Goal: Information Seeking & Learning: Learn about a topic

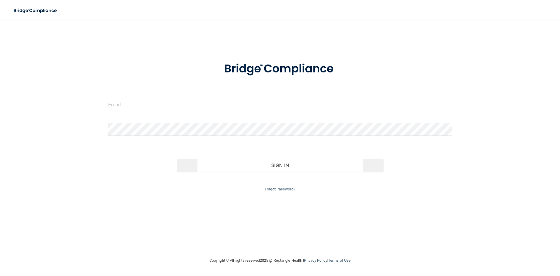
type input "[PERSON_NAME][EMAIL_ADDRESS][DOMAIN_NAME]"
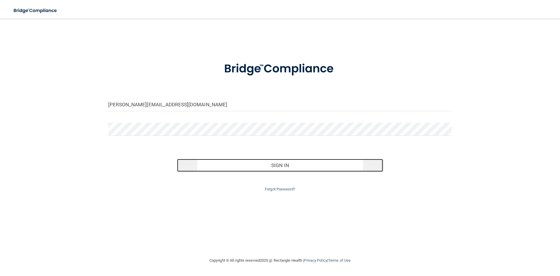
click at [247, 167] on button "Sign In" at bounding box center [280, 165] width 206 height 13
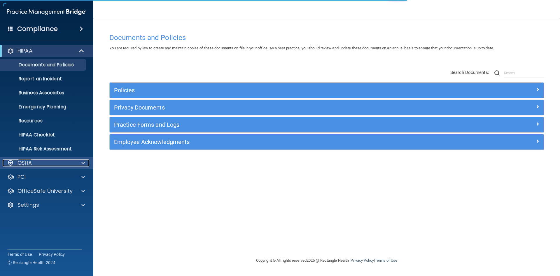
click at [82, 162] on span at bounding box center [83, 162] width 4 height 7
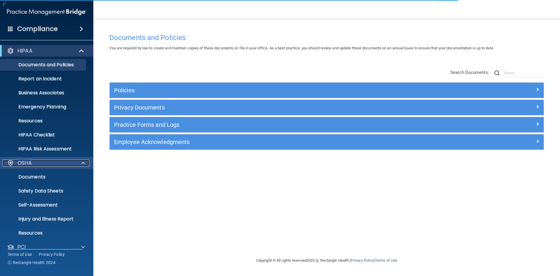
click at [82, 162] on span at bounding box center [83, 162] width 4 height 7
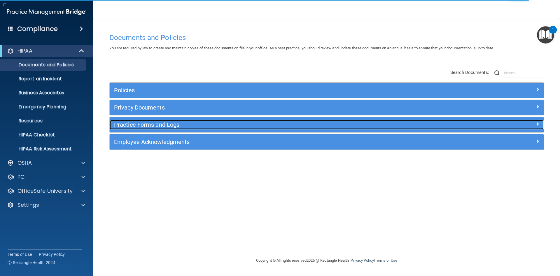
click at [152, 126] on h5 "Practice Forms and Logs" at bounding box center [272, 124] width 317 height 6
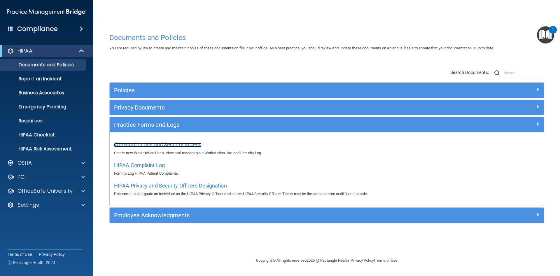
click at [187, 144] on span "Workstation Use and Security Access" at bounding box center [158, 144] width 88 height 6
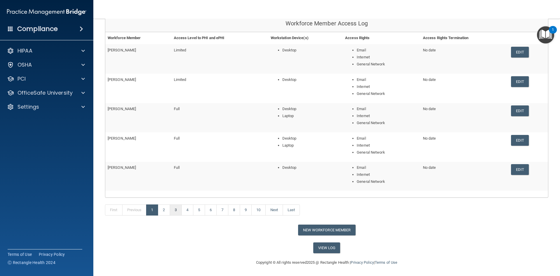
scroll to position [64, 0]
click at [167, 209] on link "2" at bounding box center [164, 209] width 12 height 11
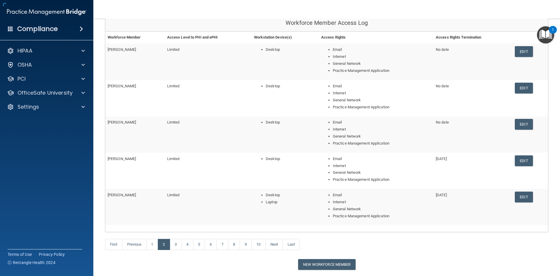
scroll to position [99, 0]
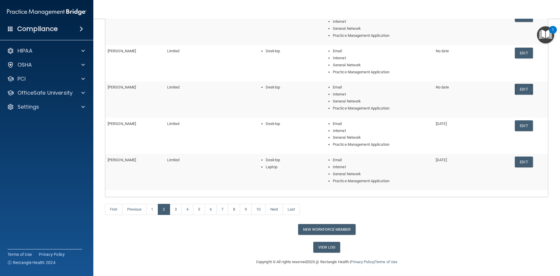
click at [522, 89] on link "Edit" at bounding box center [524, 89] width 18 height 11
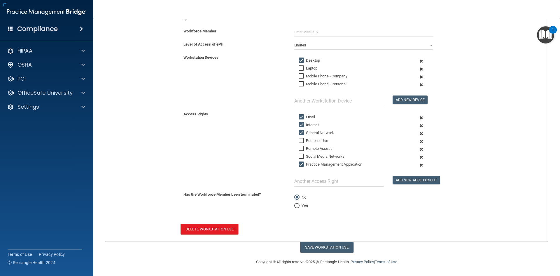
scroll to position [94, 0]
click at [296, 205] on input "Yes" at bounding box center [296, 206] width 5 height 4
radio input "true"
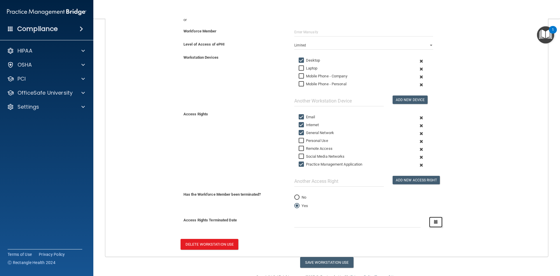
click at [434, 223] on icon "button" at bounding box center [436, 222] width 4 height 4
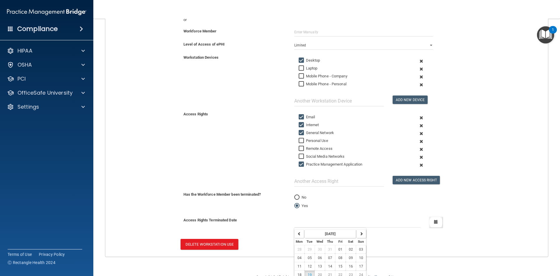
scroll to position [114, 0]
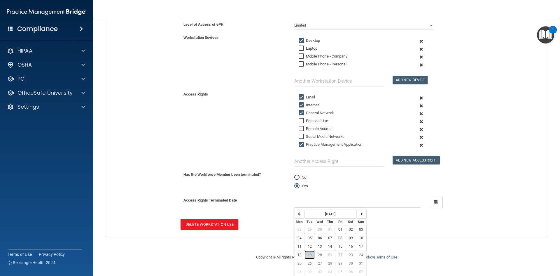
click at [310, 253] on span "19" at bounding box center [310, 255] width 4 height 4
type input "[DATE]"
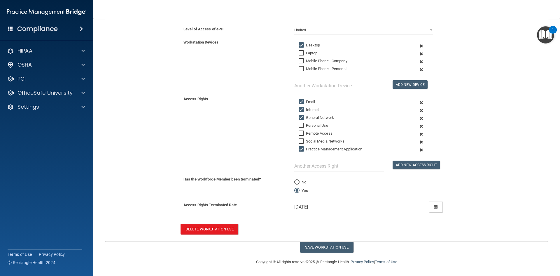
click at [299, 101] on input "Email" at bounding box center [302, 101] width 7 height 5
checkbox input "false"
click at [299, 109] on input "Internet" at bounding box center [302, 109] width 7 height 5
checkbox input "false"
click at [299, 118] on input "General Network" at bounding box center [302, 117] width 7 height 5
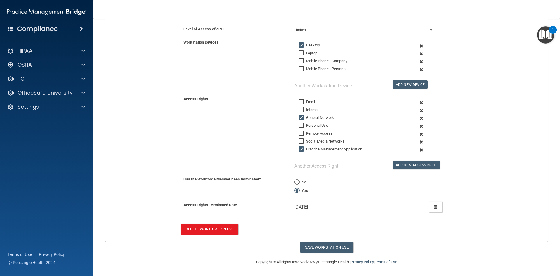
checkbox input "false"
click at [300, 147] on input "Practice Management Application" at bounding box center [302, 149] width 7 height 5
checkbox input "false"
click at [300, 45] on input "Desktop" at bounding box center [302, 45] width 7 height 5
checkbox input "false"
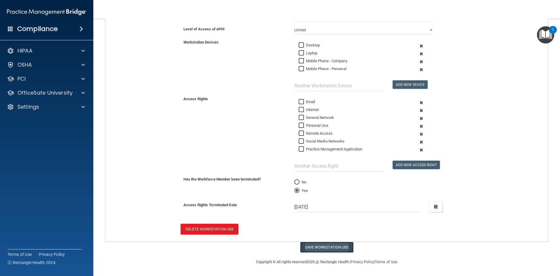
click at [322, 246] on button "Save Workstation Use" at bounding box center [326, 247] width 53 height 11
select select "? string:Limited ?"
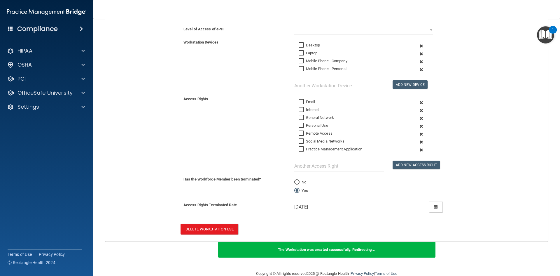
scroll to position [121, 0]
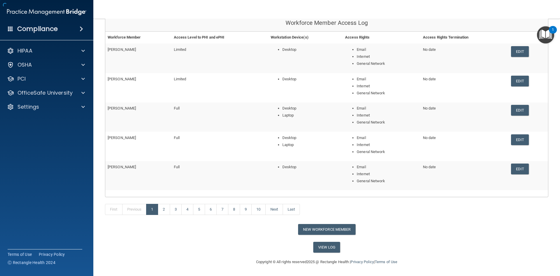
scroll to position [64, 0]
click at [168, 208] on link "2" at bounding box center [164, 209] width 12 height 11
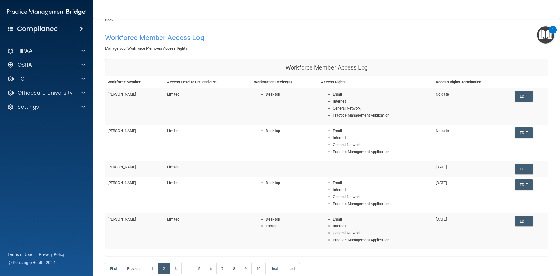
scroll to position [29, 0]
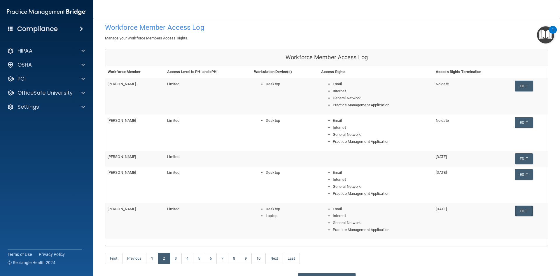
click at [525, 212] on link "Edit" at bounding box center [524, 210] width 18 height 11
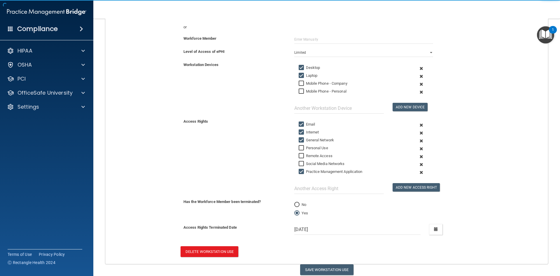
scroll to position [88, 0]
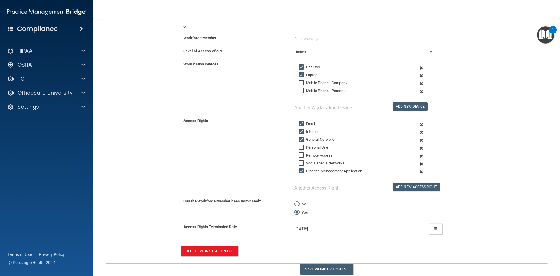
click at [300, 67] on input "Desktop" at bounding box center [302, 67] width 7 height 5
checkbox input "false"
click at [300, 74] on input "Laptop" at bounding box center [302, 75] width 7 height 5
checkbox input "false"
click at [300, 123] on input "Email" at bounding box center [302, 123] width 7 height 5
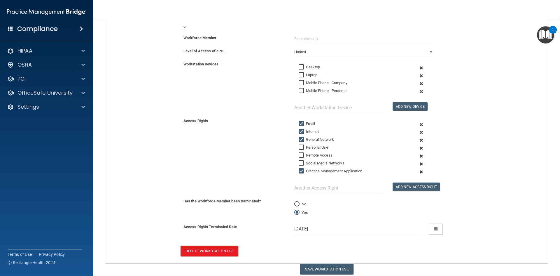
checkbox input "false"
click at [299, 132] on input "Internet" at bounding box center [302, 131] width 7 height 5
checkbox input "false"
click at [299, 140] on input "General Network" at bounding box center [302, 139] width 7 height 5
checkbox input "false"
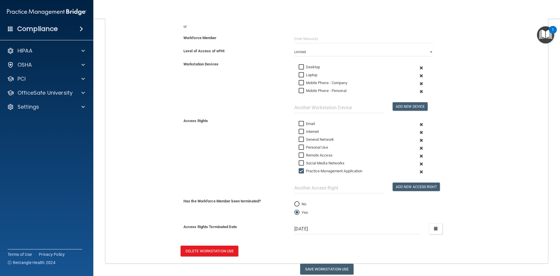
click at [300, 171] on input "Practice Management Application" at bounding box center [302, 171] width 7 height 5
checkbox input "false"
click at [331, 270] on button "Save Workstation Use" at bounding box center [326, 268] width 53 height 11
select select "? string:Limited ?"
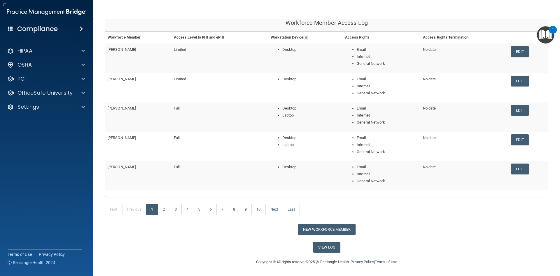
scroll to position [64, 0]
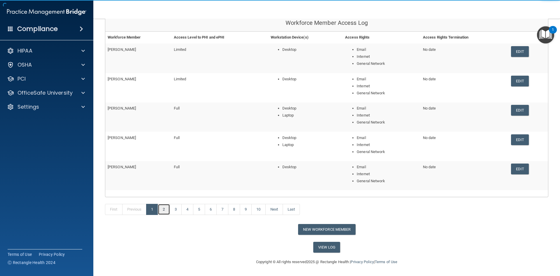
click at [167, 208] on link "2" at bounding box center [164, 209] width 12 height 11
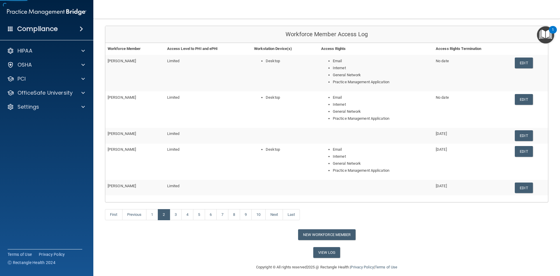
scroll to position [57, 0]
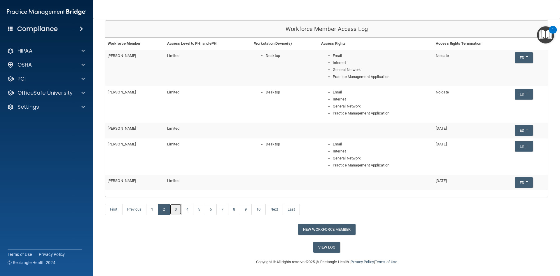
click at [177, 210] on link "3" at bounding box center [176, 209] width 12 height 11
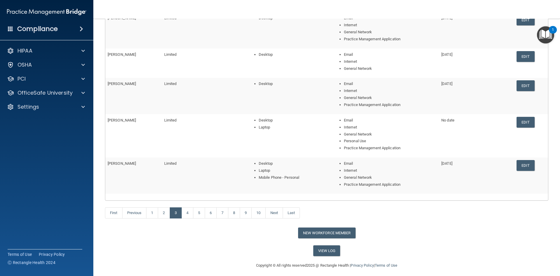
scroll to position [99, 0]
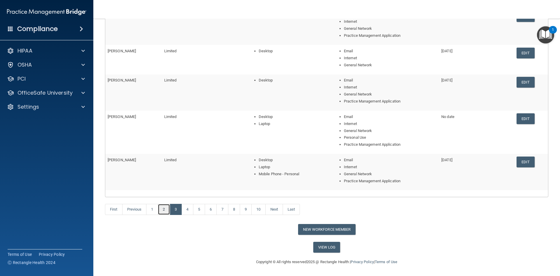
click at [166, 211] on link "2" at bounding box center [164, 209] width 12 height 11
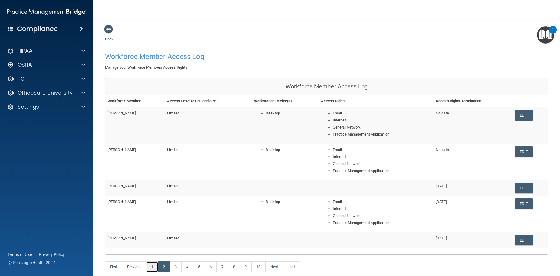
click at [154, 263] on link "1" at bounding box center [152, 266] width 12 height 11
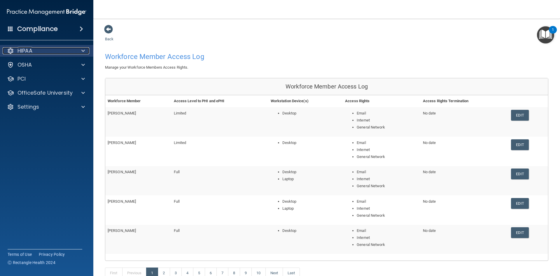
click at [81, 53] on div at bounding box center [82, 50] width 15 height 7
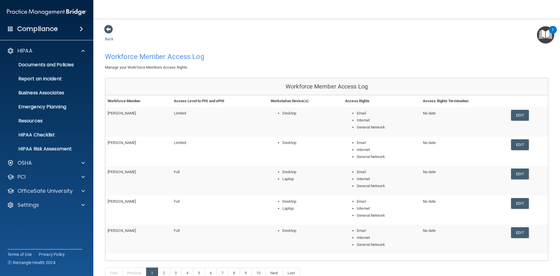
click at [12, 30] on span at bounding box center [10, 28] width 5 height 5
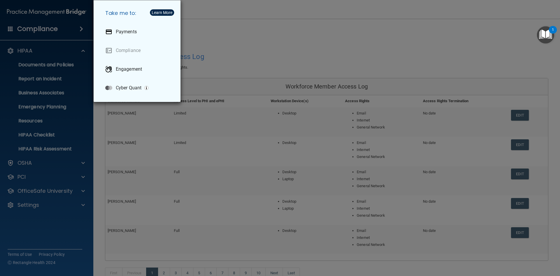
click at [239, 39] on div "Take me to: Payments Compliance Engagement Cyber Quant" at bounding box center [280, 138] width 560 height 276
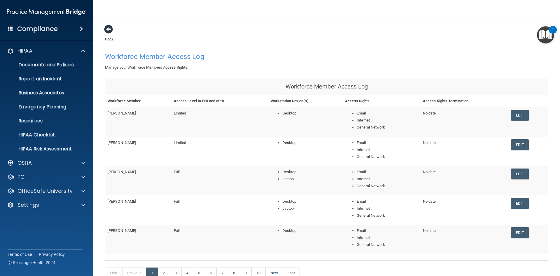
click at [105, 28] on span at bounding box center [108, 29] width 9 height 9
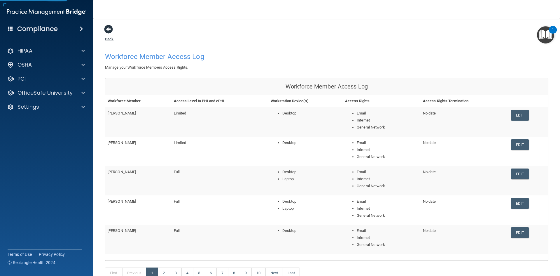
click at [105, 28] on span at bounding box center [108, 29] width 9 height 9
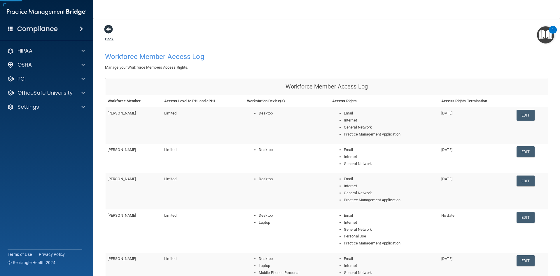
click at [107, 29] on span at bounding box center [108, 29] width 9 height 9
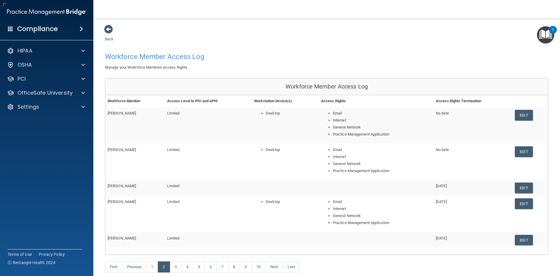
click at [107, 29] on span at bounding box center [108, 29] width 9 height 9
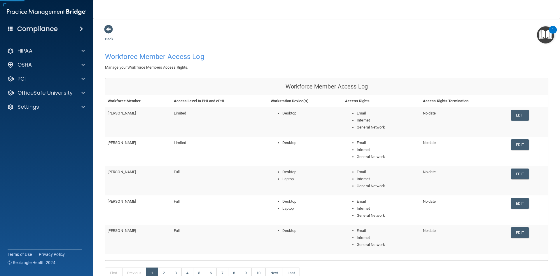
click at [107, 29] on span at bounding box center [108, 29] width 9 height 9
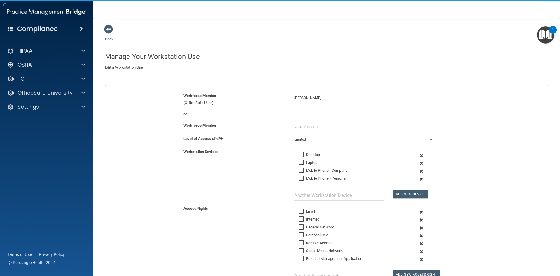
click at [107, 29] on span at bounding box center [108, 29] width 9 height 9
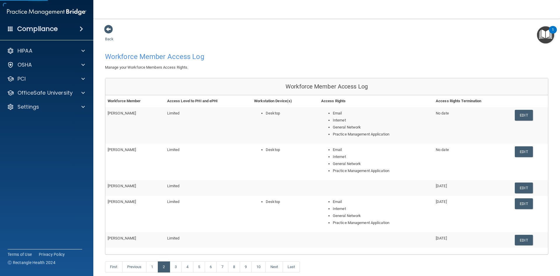
click at [107, 29] on span at bounding box center [108, 29] width 9 height 9
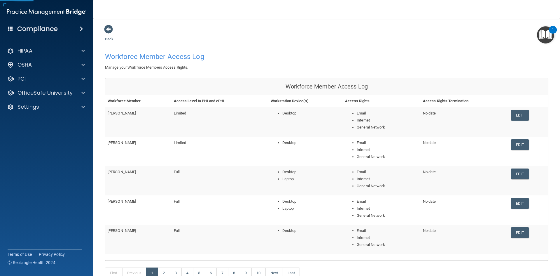
click at [107, 29] on span at bounding box center [108, 29] width 9 height 9
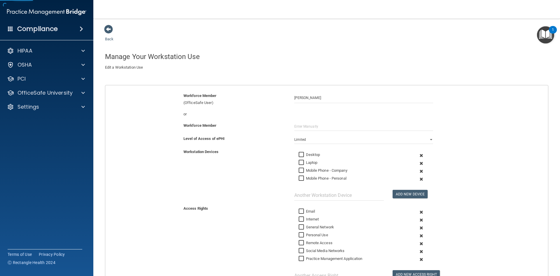
click at [107, 29] on span at bounding box center [108, 29] width 9 height 9
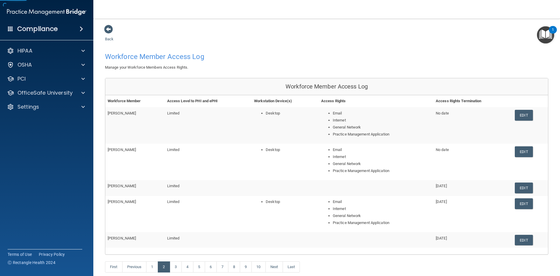
click at [107, 29] on span at bounding box center [108, 29] width 9 height 9
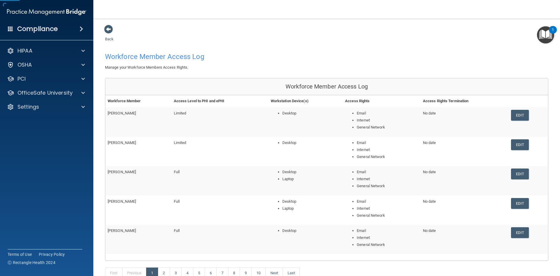
click at [107, 29] on span at bounding box center [108, 29] width 9 height 9
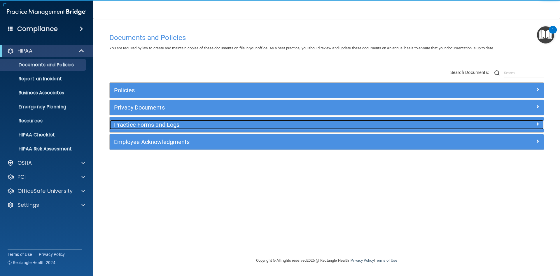
click at [133, 127] on h5 "Practice Forms and Logs" at bounding box center [272, 124] width 317 height 6
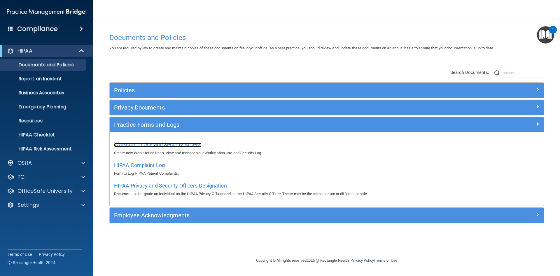
click at [142, 145] on span "Workstation Use and Security Access" at bounding box center [158, 144] width 88 height 6
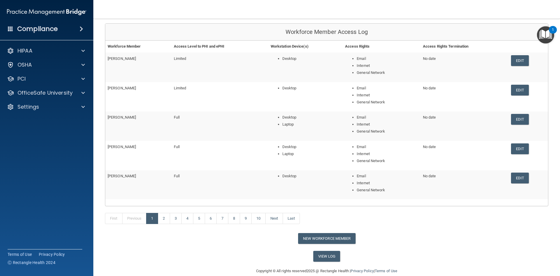
scroll to position [58, 0]
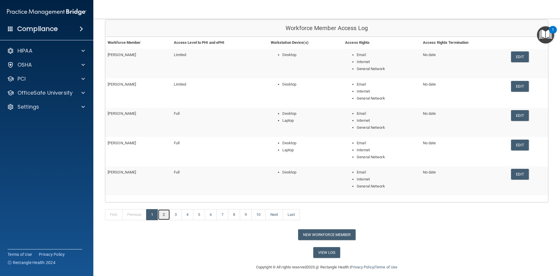
click at [165, 212] on link "2" at bounding box center [164, 214] width 12 height 11
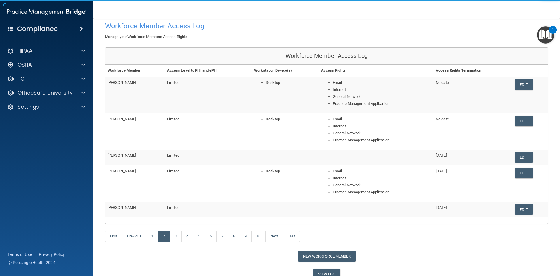
scroll to position [57, 0]
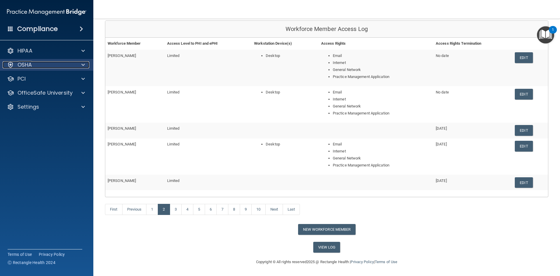
click at [26, 64] on p "OSHA" at bounding box center [25, 64] width 15 height 7
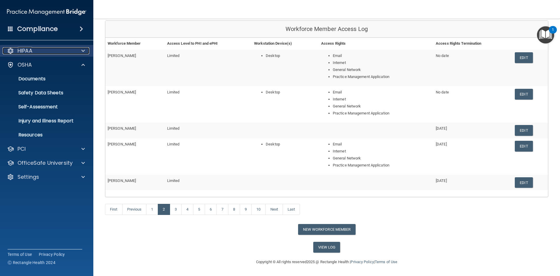
click at [31, 52] on p "HIPAA" at bounding box center [25, 50] width 15 height 7
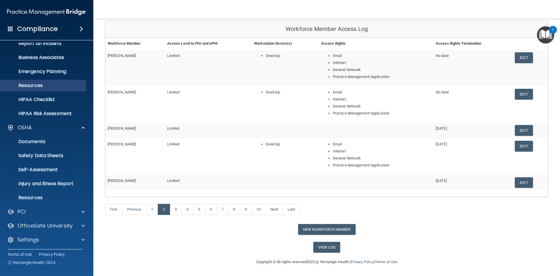
scroll to position [36, 0]
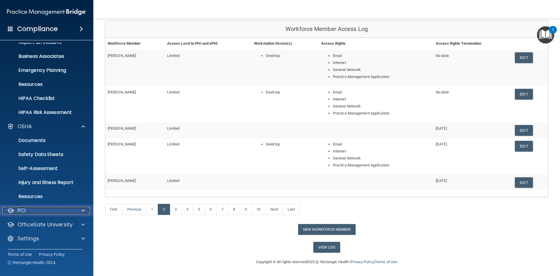
click at [55, 212] on div "PCI" at bounding box center [39, 210] width 72 height 7
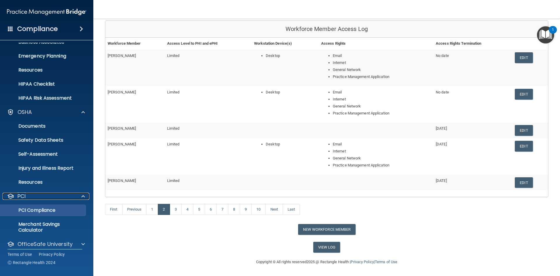
scroll to position [70, 0]
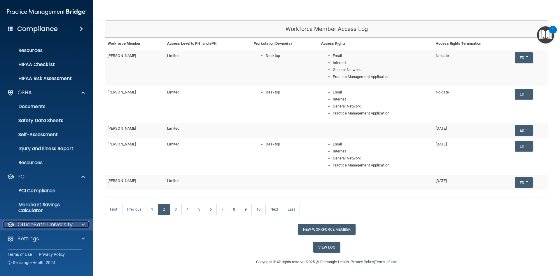
click at [56, 221] on p "OfficeSafe University" at bounding box center [45, 224] width 55 height 7
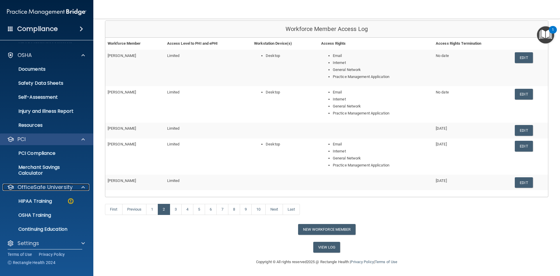
scroll to position [112, 0]
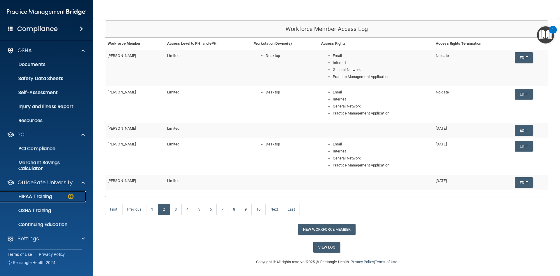
click at [62, 197] on div "HIPAA Training" at bounding box center [44, 196] width 80 height 6
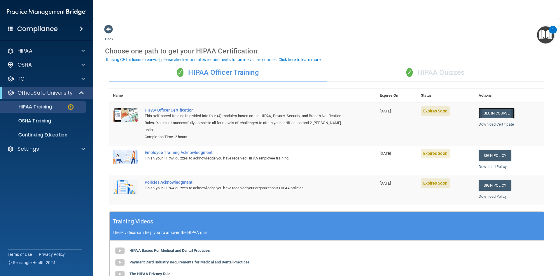
click at [493, 114] on link "Begin Course" at bounding box center [497, 113] width 36 height 11
